Goal: Information Seeking & Learning: Understand process/instructions

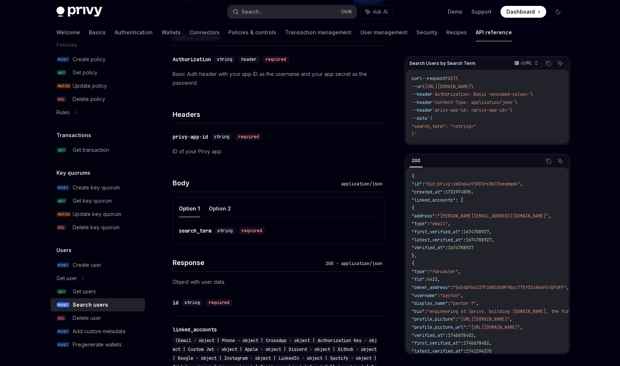
scroll to position [127, 0]
click at [216, 208] on button "Option 2" at bounding box center [220, 207] width 22 height 17
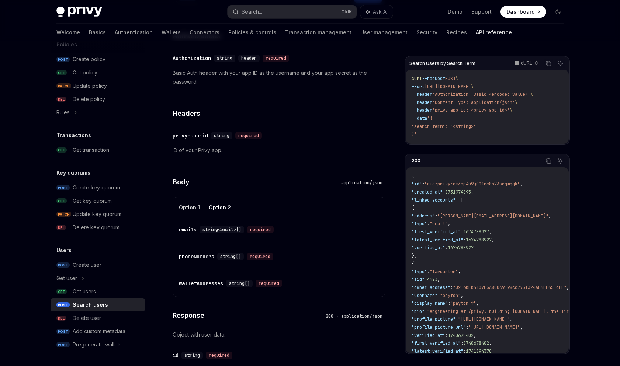
click at [191, 208] on button "Option 1" at bounding box center [189, 207] width 21 height 17
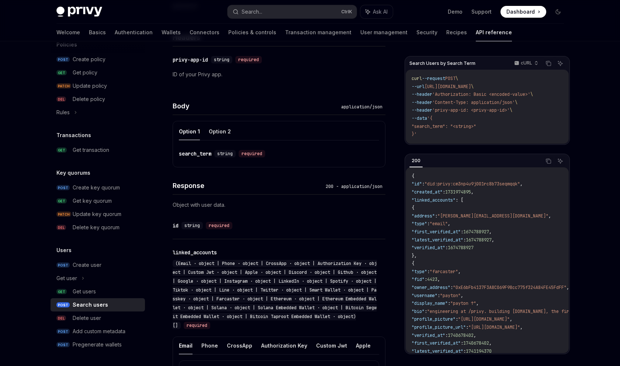
scroll to position [263, 0]
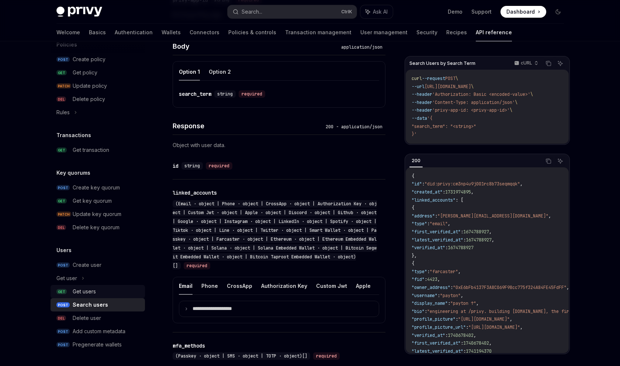
click at [115, 292] on div "Get users" at bounding box center [107, 291] width 68 height 9
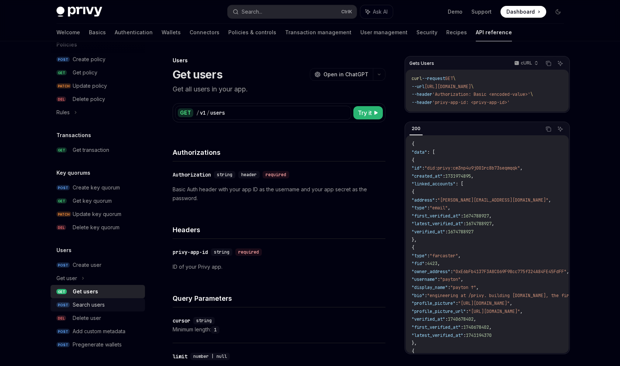
click at [111, 301] on div "Search users" at bounding box center [107, 305] width 68 height 9
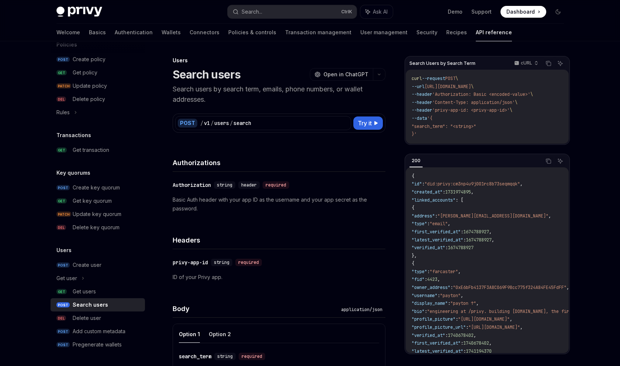
click at [105, 302] on div "Search users" at bounding box center [90, 305] width 35 height 9
click at [77, 292] on div "Get users" at bounding box center [84, 291] width 23 height 9
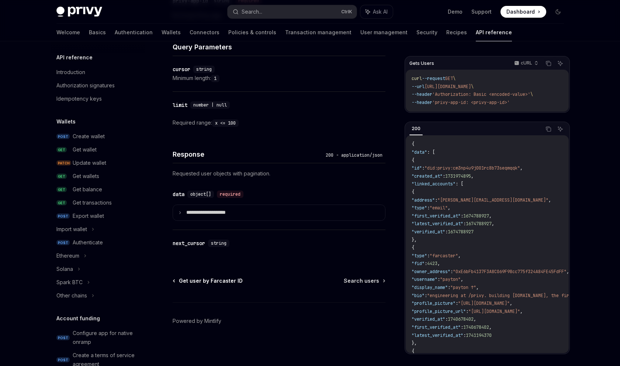
click at [226, 282] on span "Get user by Farcaster ID" at bounding box center [211, 280] width 64 height 7
type textarea "*"
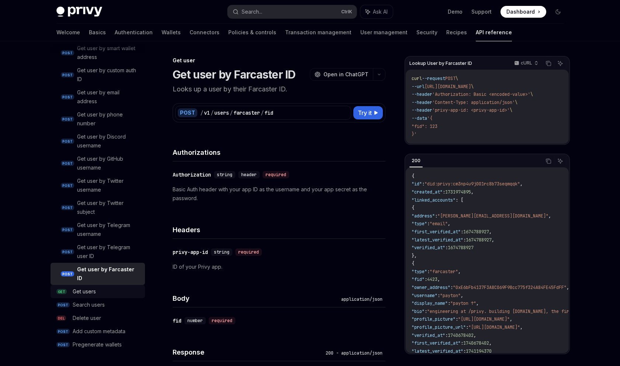
click at [101, 289] on div "Get users" at bounding box center [107, 291] width 68 height 9
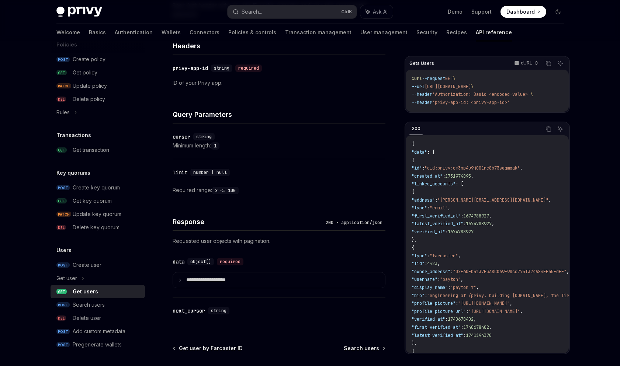
scroll to position [251, 0]
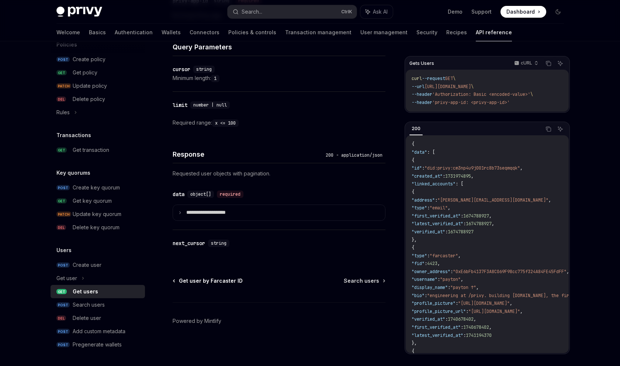
click at [206, 278] on span "Get user by Farcaster ID" at bounding box center [211, 280] width 64 height 7
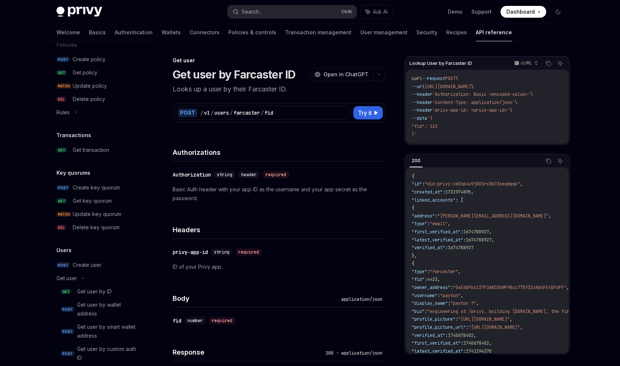
scroll to position [688, 0]
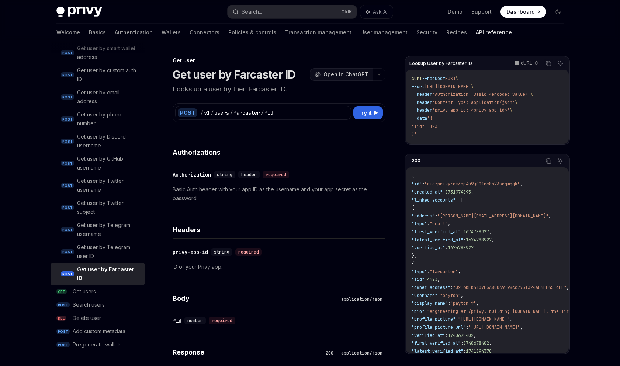
click at [355, 74] on span "Open in ChatGPT" at bounding box center [345, 74] width 45 height 7
click at [289, 134] on div "Authorizations" at bounding box center [279, 147] width 213 height 27
click at [372, 114] on button "Try it" at bounding box center [367, 112] width 29 height 13
type textarea "*"
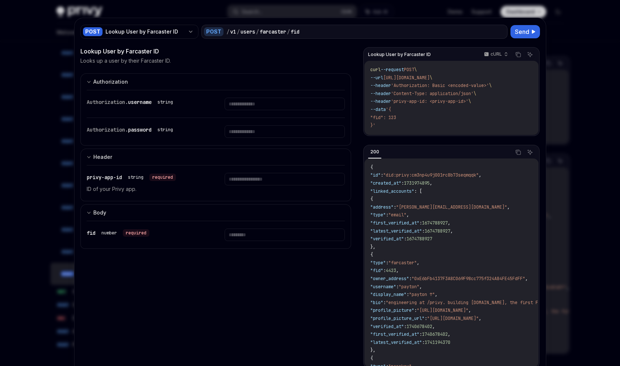
click at [156, 104] on div "string" at bounding box center [164, 102] width 21 height 9
click at [190, 101] on div "Authorization. username string" at bounding box center [147, 102] width 120 height 9
click at [237, 98] on input "text" at bounding box center [285, 104] width 120 height 13
click at [255, 78] on button "Authorization appSecretAuth" at bounding box center [215, 81] width 271 height 17
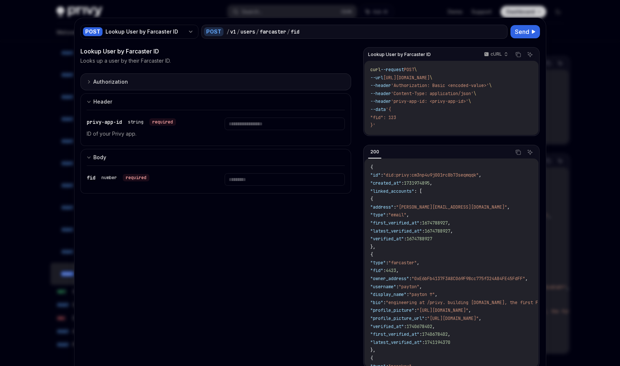
click at [255, 78] on button "Authorization appSecretAuth" at bounding box center [215, 81] width 271 height 17
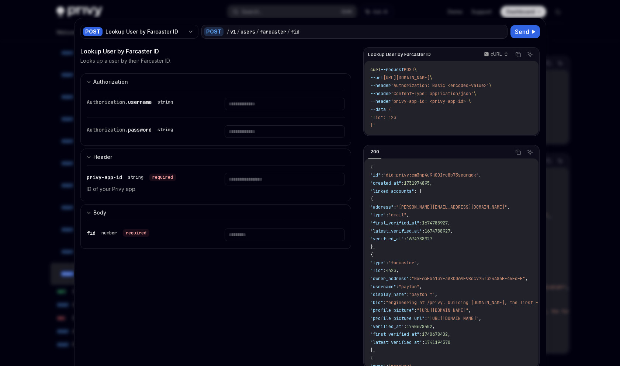
click at [225, 73] on div "Lookup User by Farcaster ID Looks up a user by their Farcaster ID. Authorizatio…" at bounding box center [215, 214] width 271 height 334
click at [237, 32] on div "/" at bounding box center [238, 31] width 3 height 7
click at [184, 34] on div "POST Lookup User by Farcaster ID" at bounding box center [139, 32] width 118 height 14
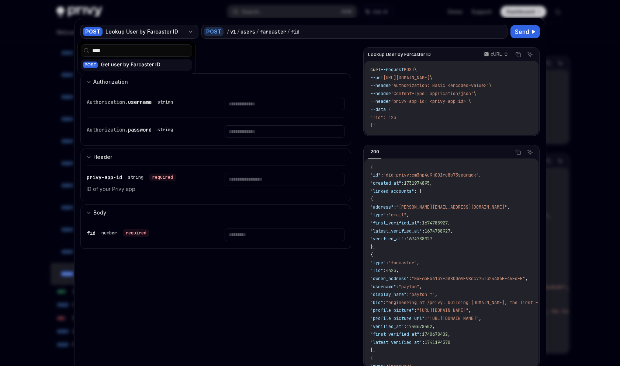
type input "*****"
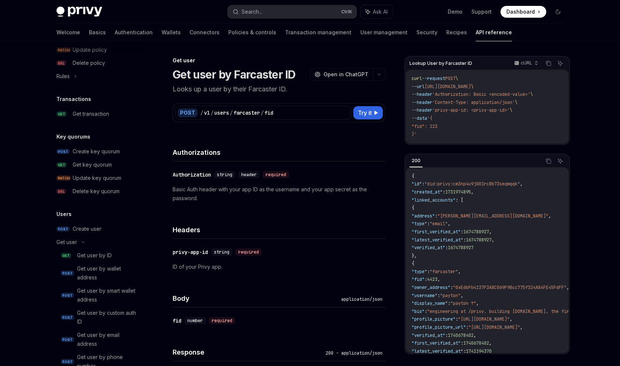
scroll to position [407, 0]
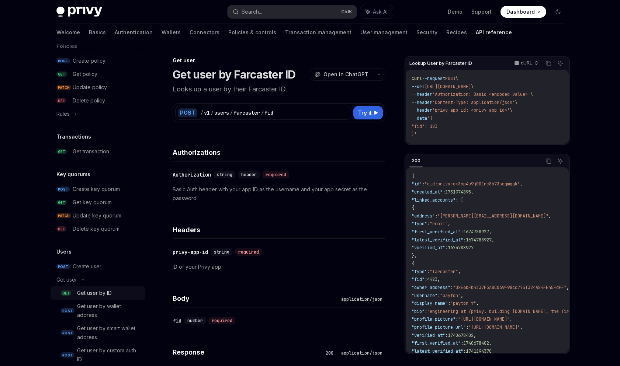
click at [118, 292] on div "Get user by ID" at bounding box center [108, 293] width 63 height 9
type textarea "*"
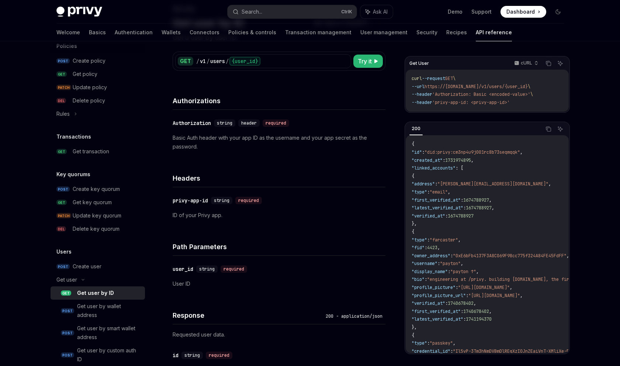
scroll to position [59, 0]
